Goal: Information Seeking & Learning: Find specific fact

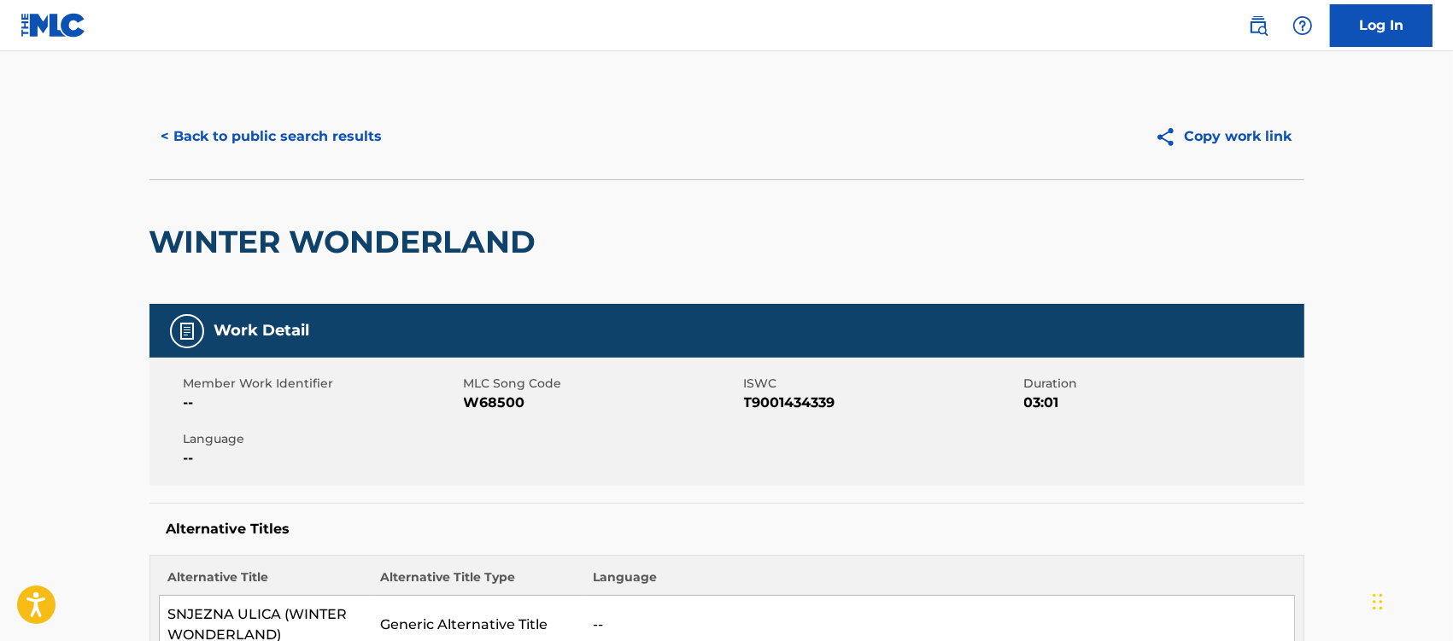
drag, startPoint x: 244, startPoint y: 131, endPoint x: 314, endPoint y: 158, distance: 75.2
click at [244, 133] on button "< Back to public search results" at bounding box center [271, 136] width 245 height 43
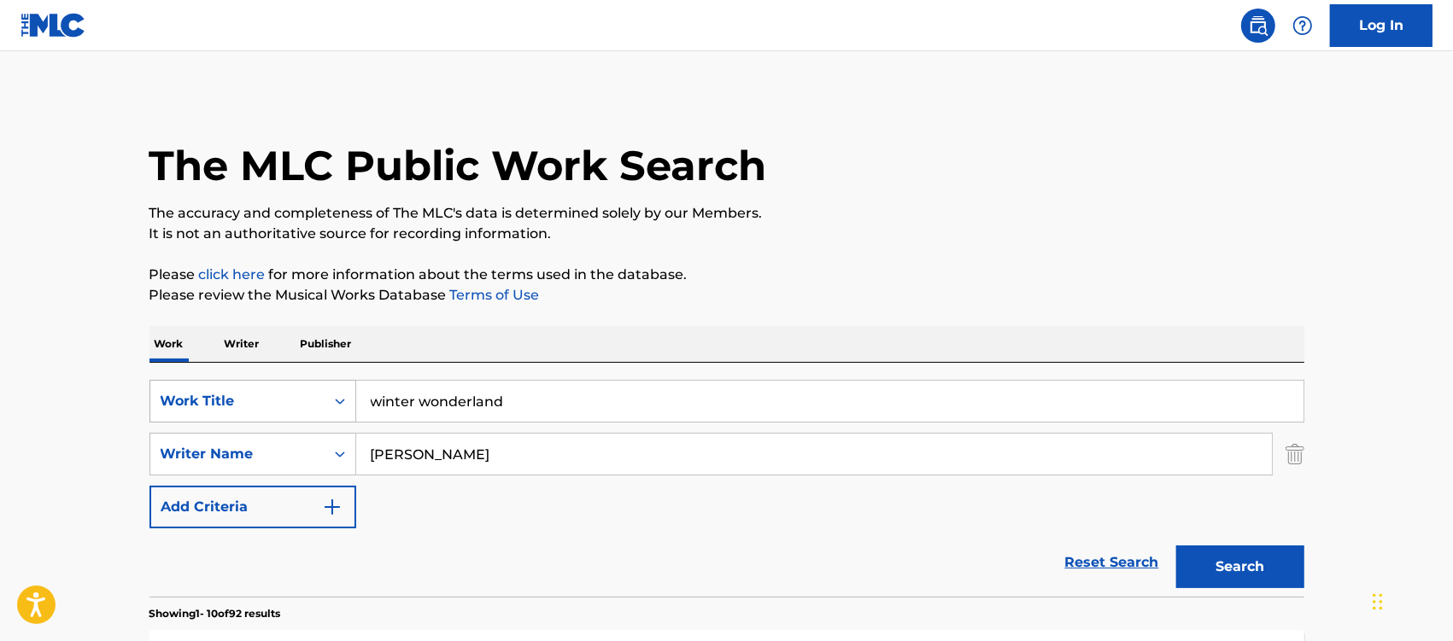
drag, startPoint x: 518, startPoint y: 416, endPoint x: 284, endPoint y: 420, distance: 234.9
click at [284, 420] on div "SearchWithCriteriaccd37d9e-d91d-47d3-8ed9-bea6dbf8bd5e Work Title winter wonder…" at bounding box center [726, 401] width 1155 height 43
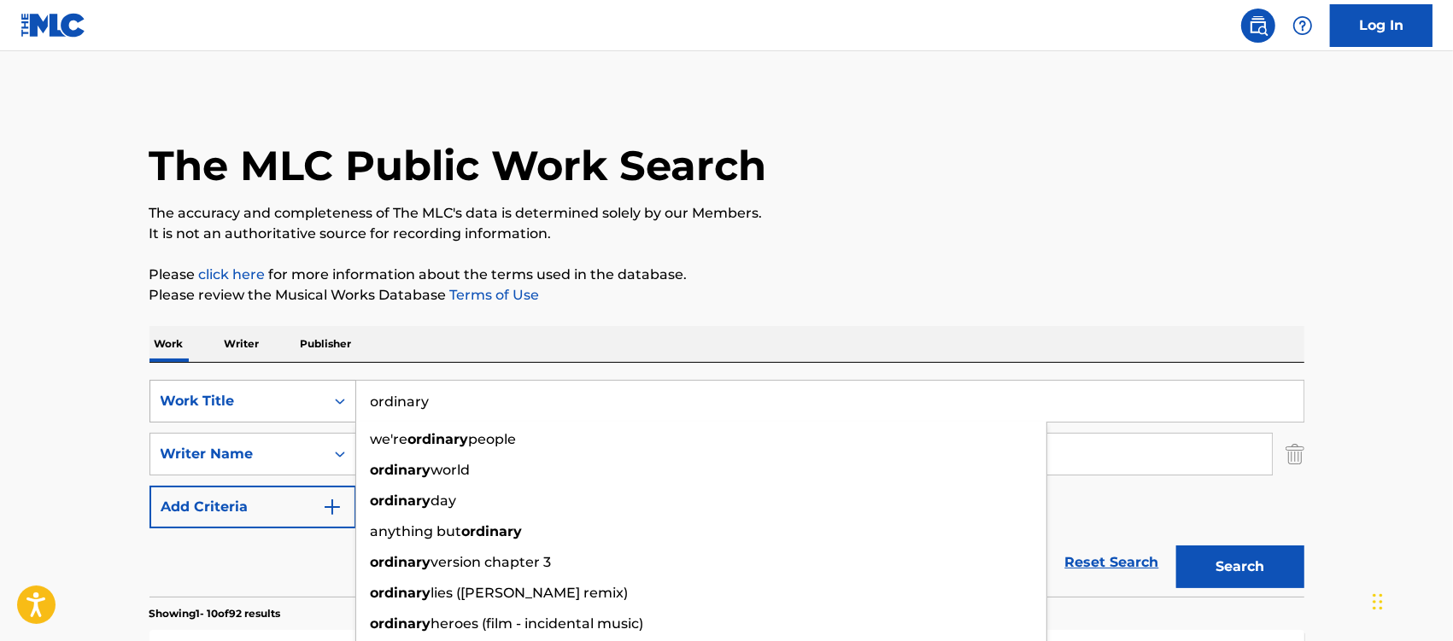
type input "ordinary"
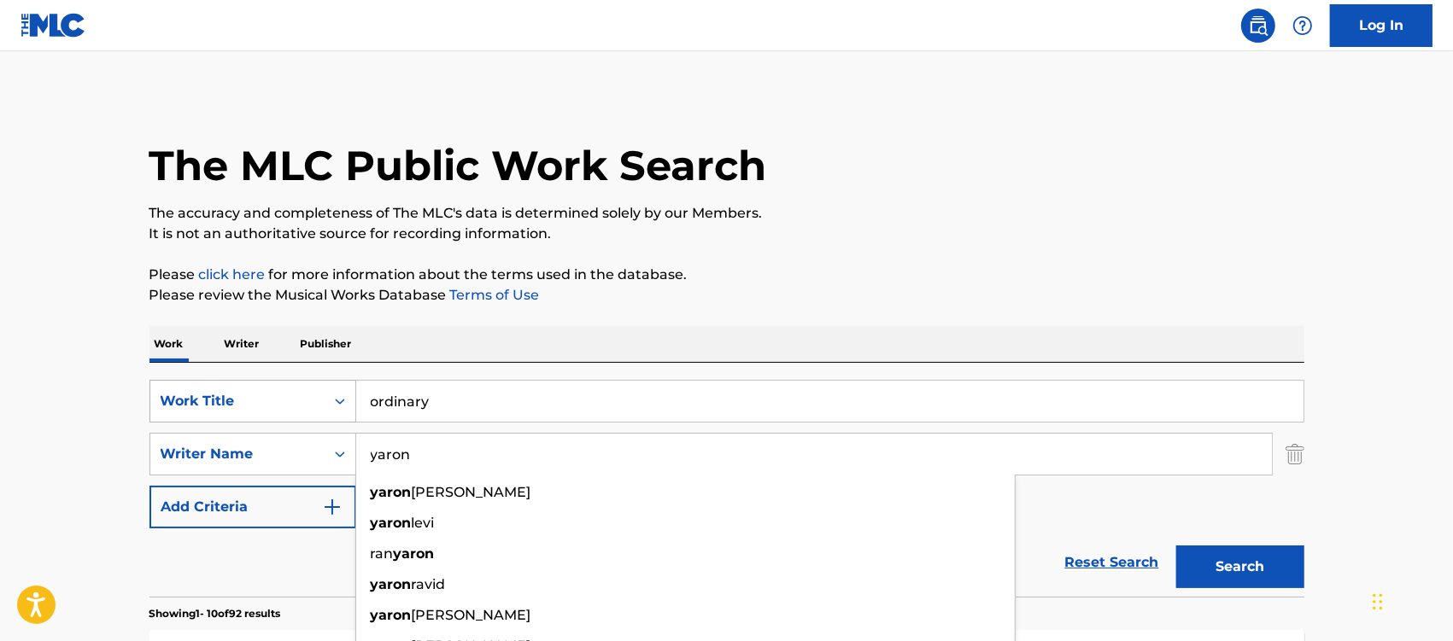
type input "yaron"
click at [1176, 546] on button "Search" at bounding box center [1240, 567] width 128 height 43
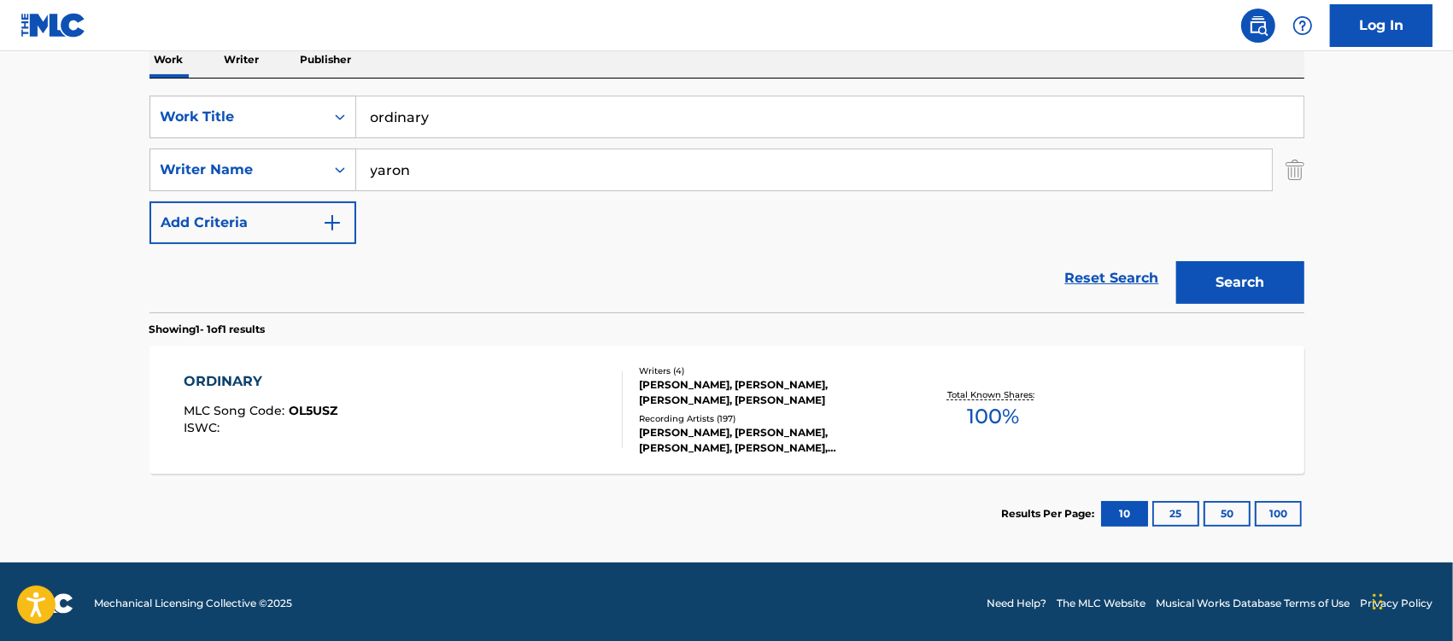
scroll to position [288, 0]
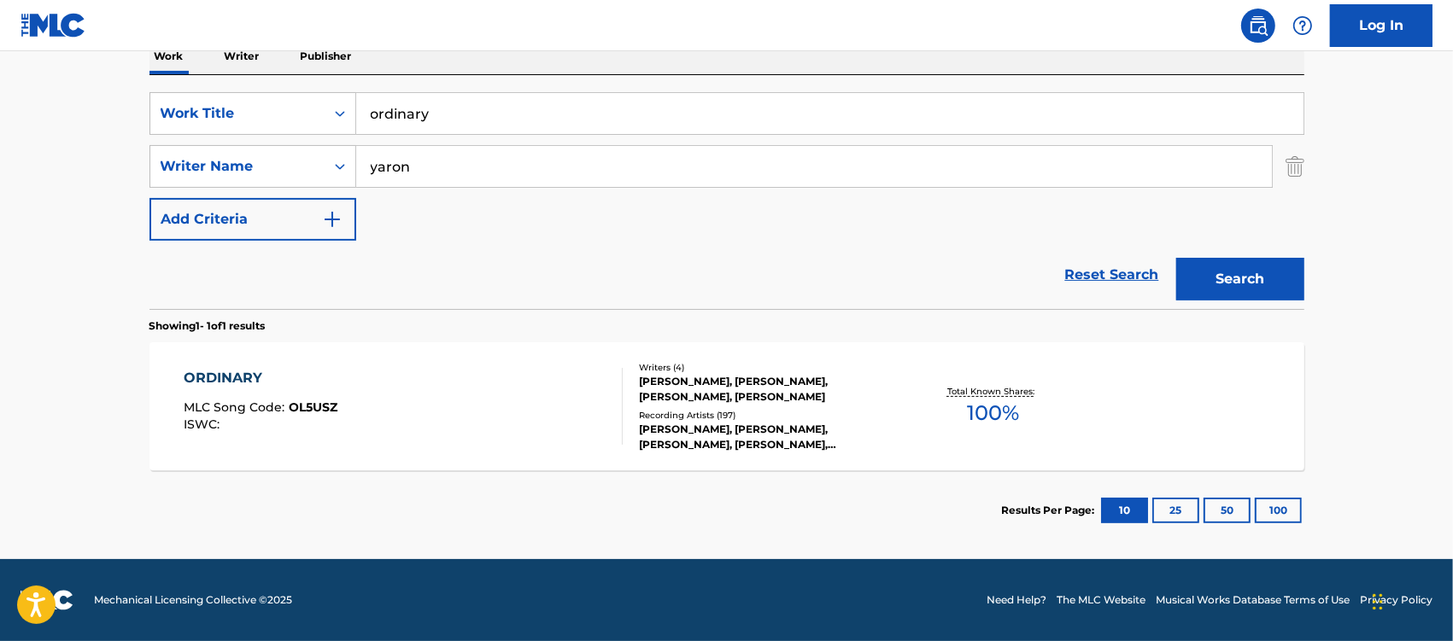
click at [223, 378] on div "ORDINARY" at bounding box center [261, 378] width 154 height 20
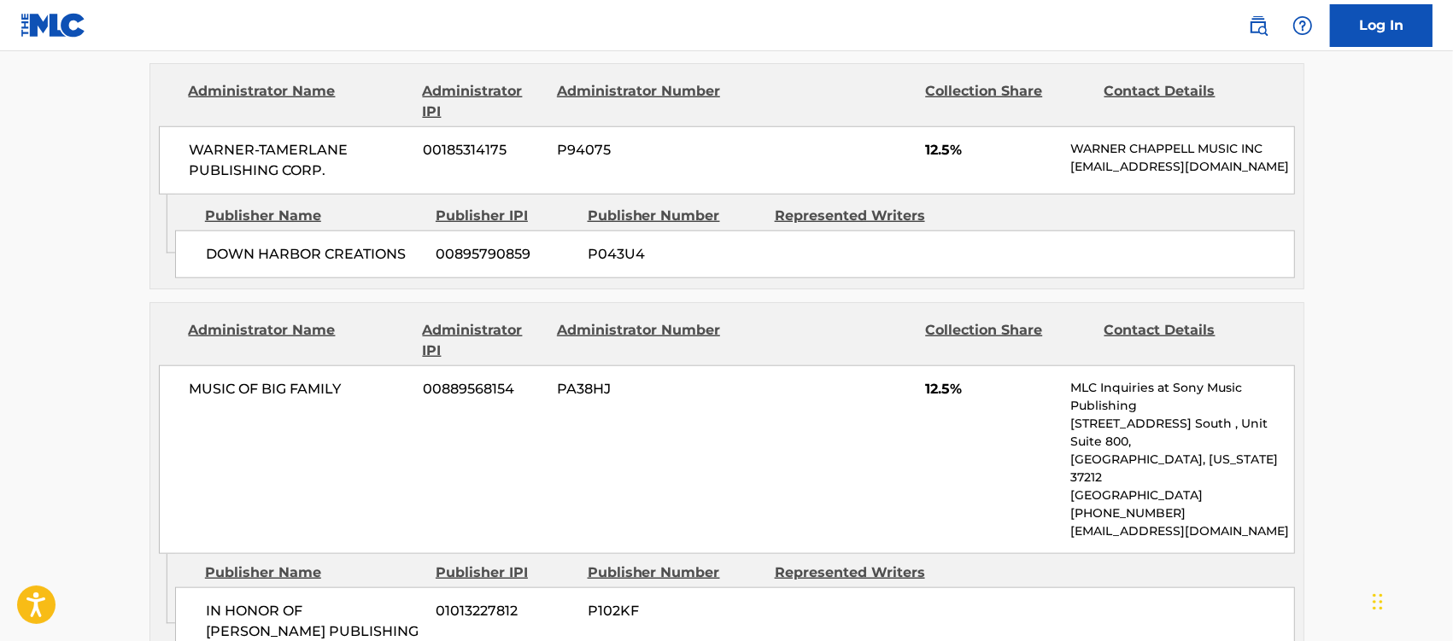
scroll to position [1388, 0]
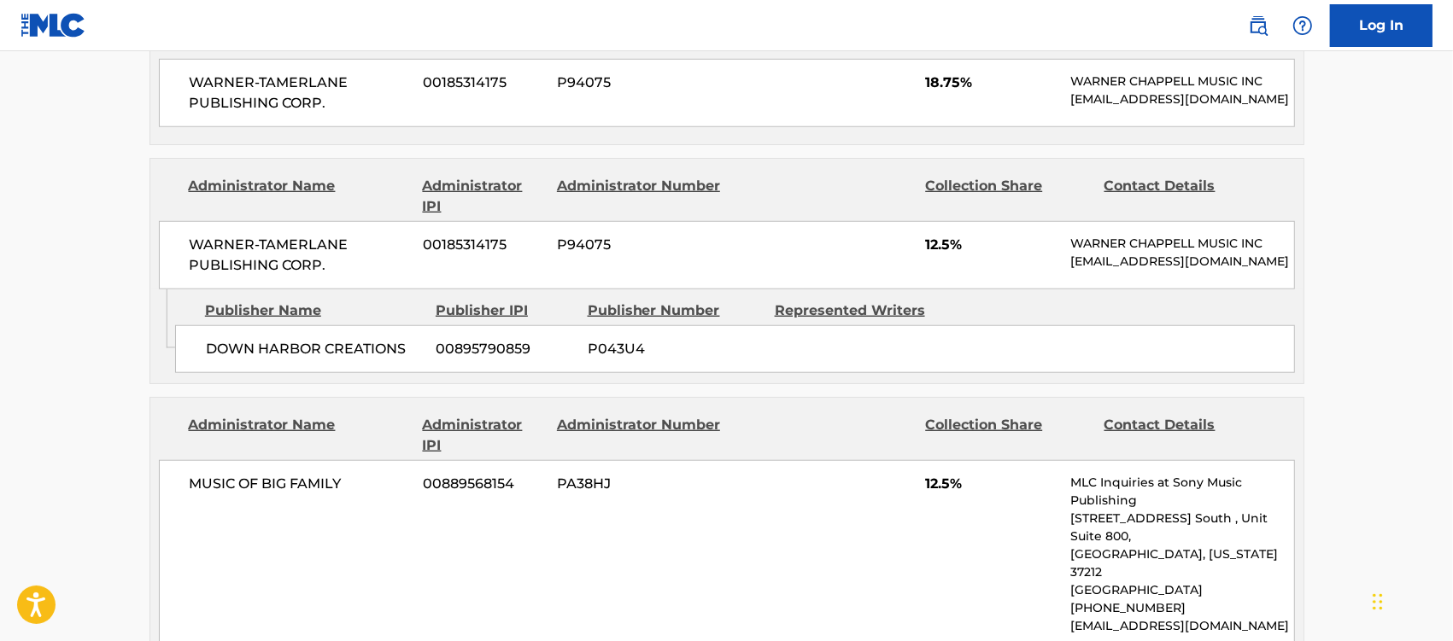
drag, startPoint x: 1309, startPoint y: 0, endPoint x: 891, endPoint y: 231, distance: 477.8
click at [891, 217] on div at bounding box center [823, 196] width 177 height 41
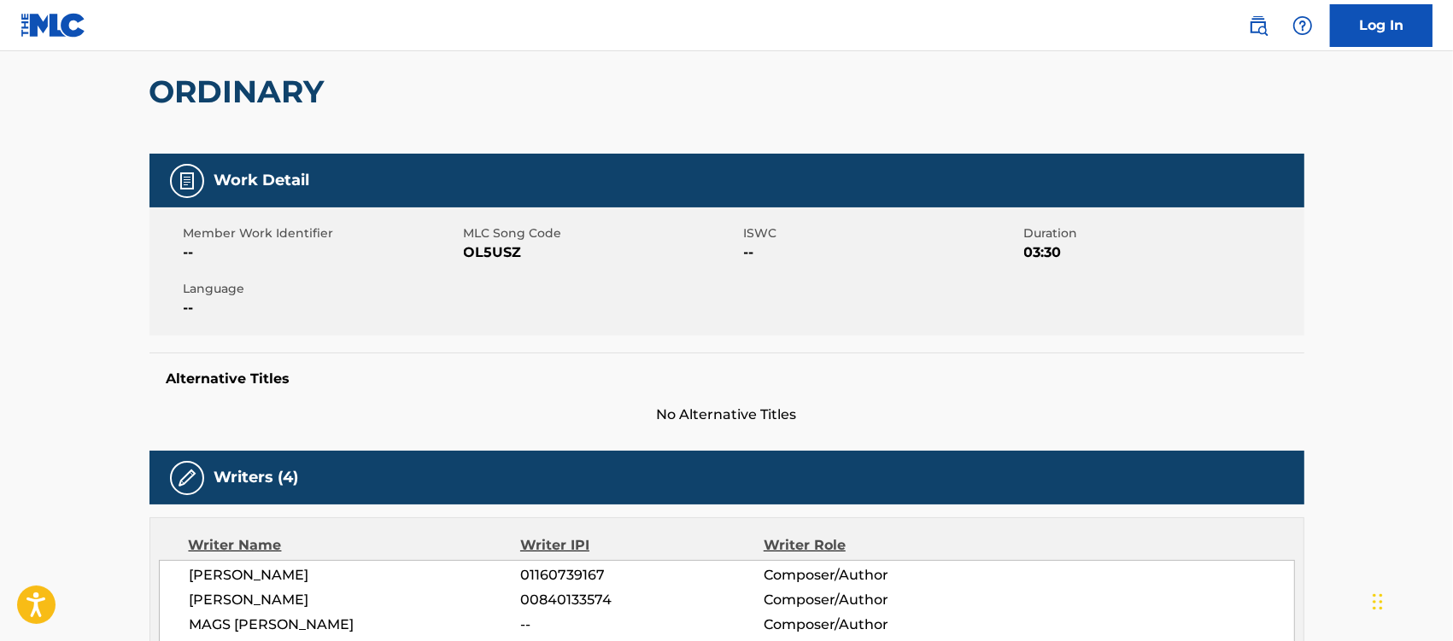
scroll to position [0, 0]
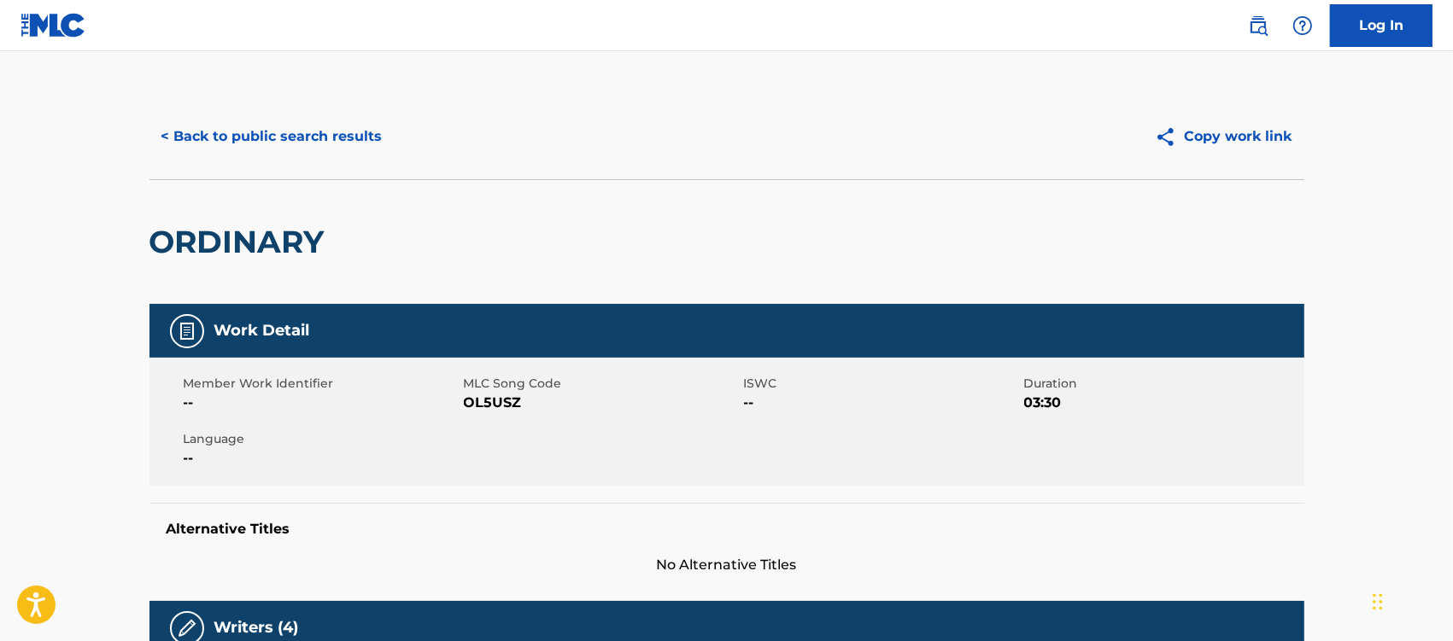
click at [562, 442] on div "Member Work Identifier -- MLC Song Code OL5USZ ISWC -- Duration 03:30 Language …" at bounding box center [726, 422] width 1155 height 128
